Goal: Information Seeking & Learning: Learn about a topic

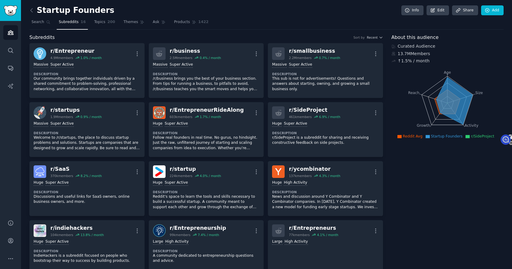
select select "en"
click at [29, 11] on icon at bounding box center [31, 10] width 6 height 6
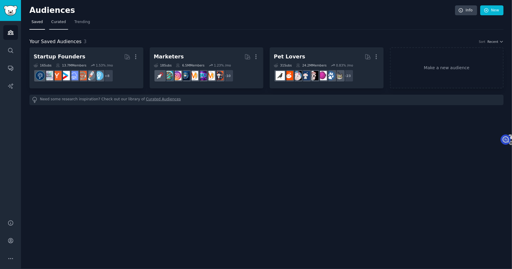
click at [59, 24] on span "Curated" at bounding box center [58, 21] width 15 height 5
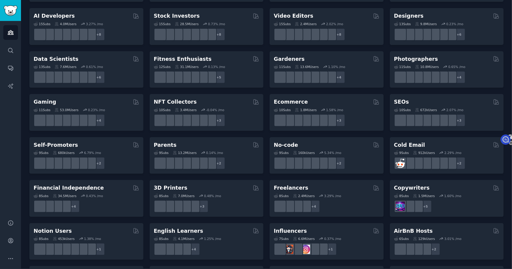
scroll to position [150, 0]
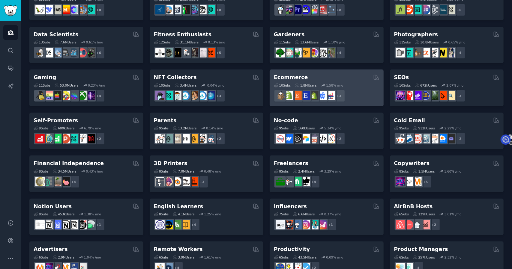
click at [315, 78] on div "Ecommerce" at bounding box center [327, 77] width 106 height 7
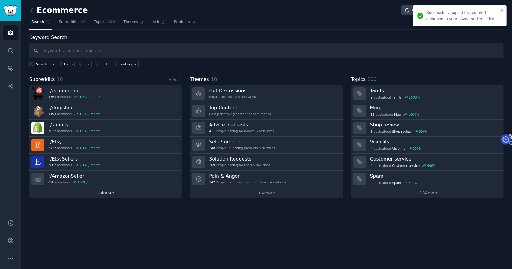
click at [112, 192] on link "+ 4 more" at bounding box center [105, 193] width 152 height 10
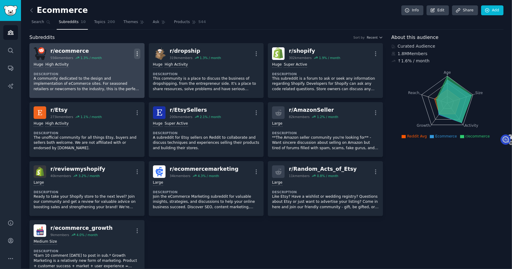
click at [137, 53] on icon "button" at bounding box center [137, 54] width 6 height 6
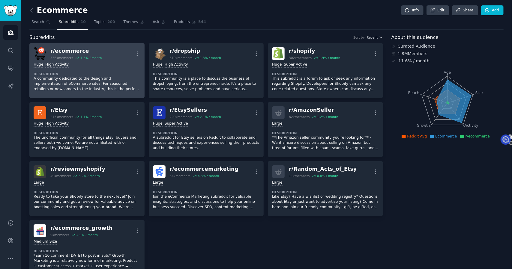
click at [79, 52] on div "r/ ecommerce" at bounding box center [75, 50] width 51 height 7
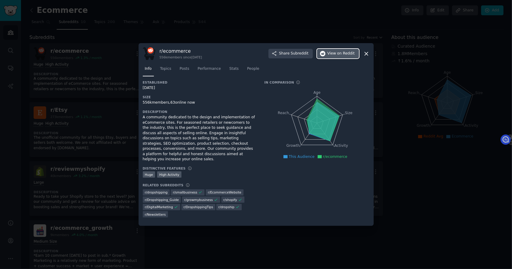
click at [347, 57] on button "View on Reddit" at bounding box center [338, 54] width 42 height 10
click at [208, 33] on div at bounding box center [256, 134] width 512 height 269
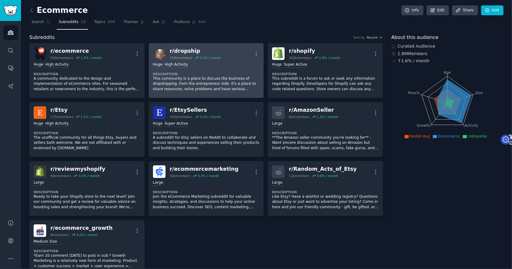
click at [207, 46] on link "r/ dropship 319k members 1.3 % / month More Huge High Activity Description This…" at bounding box center [206, 70] width 115 height 55
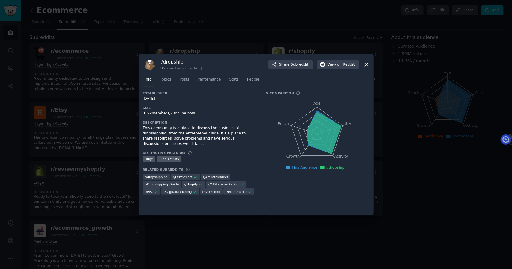
click at [235, 37] on div at bounding box center [256, 134] width 512 height 269
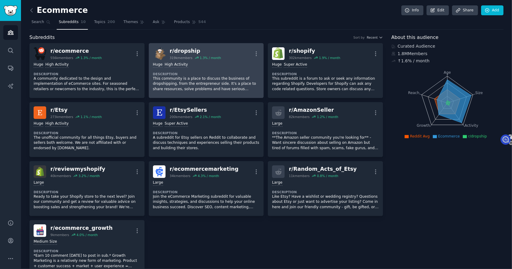
click at [209, 52] on div "r/ dropship" at bounding box center [195, 50] width 51 height 7
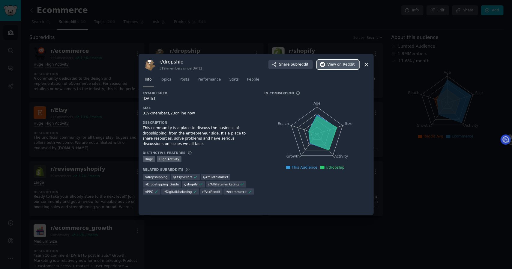
click at [329, 64] on span "View on Reddit" at bounding box center [340, 64] width 27 height 5
click at [318, 53] on div at bounding box center [256, 134] width 512 height 269
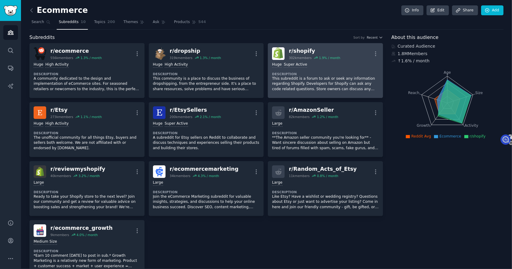
click at [310, 52] on div "r/ shopify" at bounding box center [314, 50] width 51 height 7
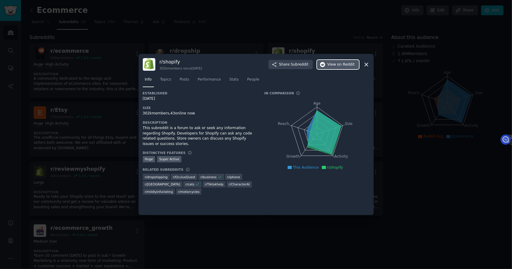
click at [335, 62] on span "View on Reddit" at bounding box center [340, 64] width 27 height 5
click at [119, 42] on div at bounding box center [256, 134] width 512 height 269
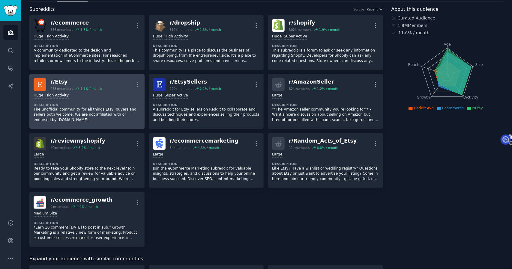
scroll to position [30, 0]
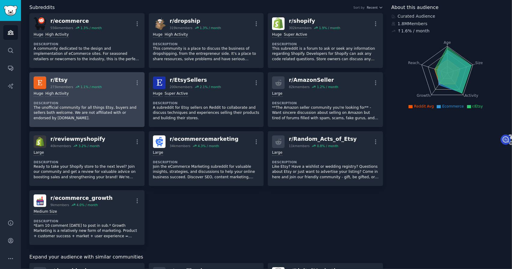
click at [94, 80] on div "r/ Etsy" at bounding box center [75, 79] width 51 height 7
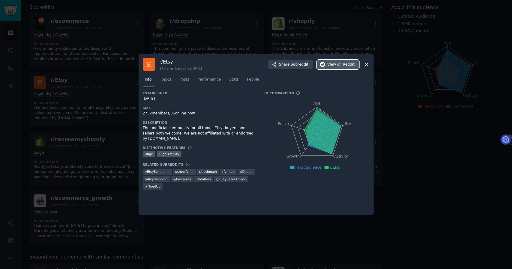
click at [334, 66] on span "View on Reddit" at bounding box center [340, 64] width 27 height 5
click at [204, 44] on div at bounding box center [256, 134] width 512 height 269
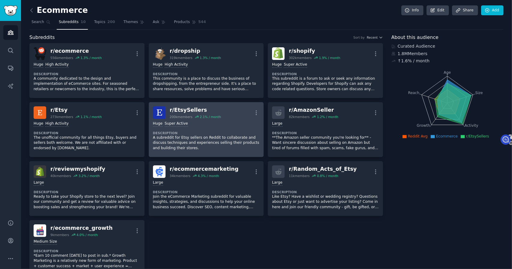
click at [211, 110] on div "r/ EtsySellers" at bounding box center [195, 109] width 51 height 7
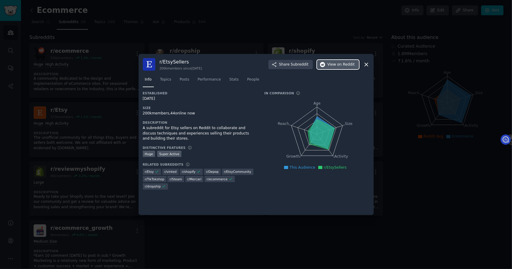
click at [346, 66] on span "on Reddit" at bounding box center [345, 64] width 17 height 5
click at [188, 39] on div at bounding box center [256, 134] width 512 height 269
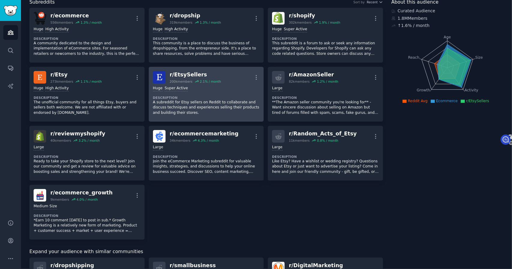
scroll to position [60, 0]
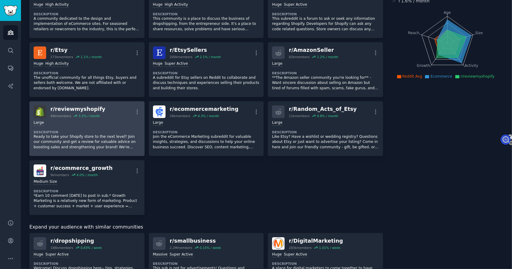
click at [97, 109] on div "r/ reviewmyshopify" at bounding box center [77, 109] width 55 height 7
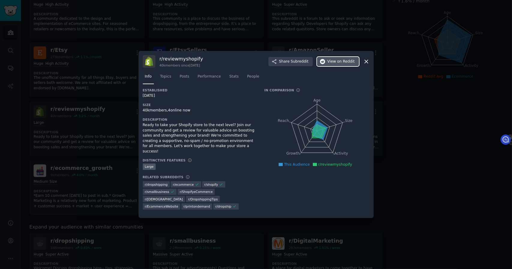
click at [335, 63] on span "View on Reddit" at bounding box center [340, 61] width 27 height 5
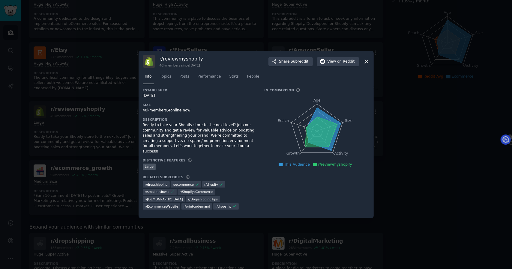
click at [239, 38] on div at bounding box center [256, 134] width 512 height 269
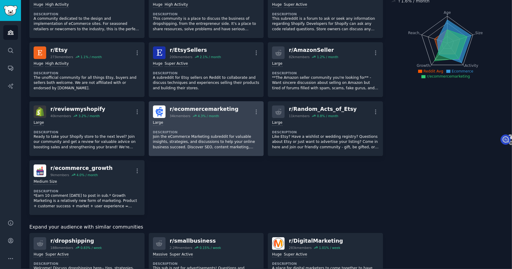
click at [230, 112] on div "r/ ecommercemarketing" at bounding box center [204, 109] width 69 height 7
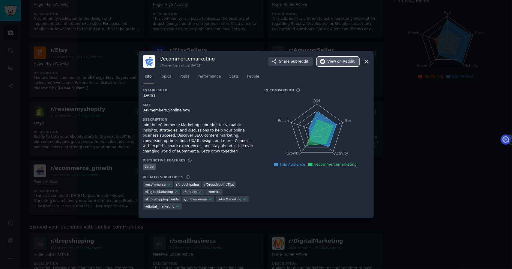
click at [349, 63] on span "on Reddit" at bounding box center [345, 61] width 17 height 5
click at [241, 31] on div at bounding box center [256, 134] width 512 height 269
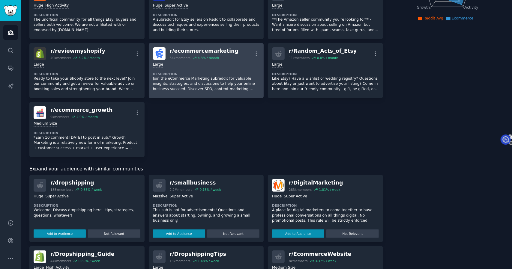
scroll to position [120, 0]
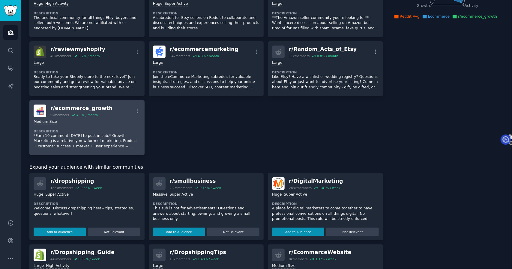
click at [91, 107] on div "r/ ecommerce_growth" at bounding box center [81, 108] width 62 height 7
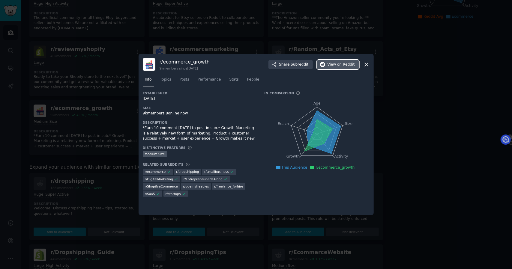
click at [346, 66] on span "on Reddit" at bounding box center [345, 64] width 17 height 5
click at [194, 35] on div at bounding box center [256, 134] width 512 height 269
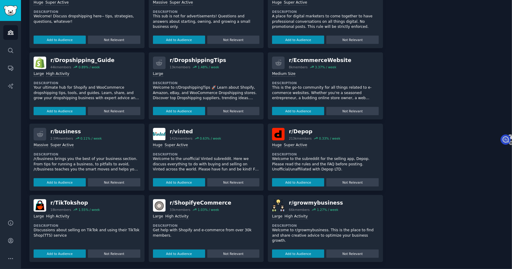
scroll to position [313, 0]
